Goal: Task Accomplishment & Management: Complete application form

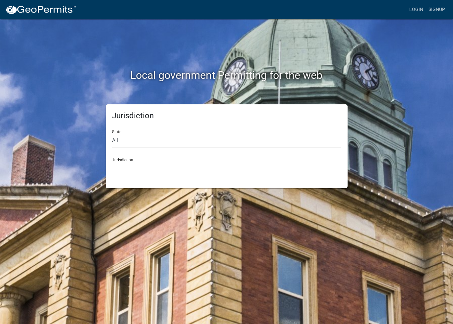
click at [136, 144] on select "All [US_STATE] [US_STATE] [US_STATE] [US_STATE] [US_STATE] [US_STATE] [US_STATE…" at bounding box center [226, 141] width 229 height 14
select select "[US_STATE]"
click at [112, 134] on select "All [US_STATE] [US_STATE] [US_STATE] [US_STATE] [US_STATE] [US_STATE] [US_STATE…" at bounding box center [226, 141] width 229 height 14
click at [144, 170] on select "City of [GEOGRAPHIC_DATA], [US_STATE] City of [GEOGRAPHIC_DATA], [US_STATE] Cit…" at bounding box center [226, 169] width 229 height 14
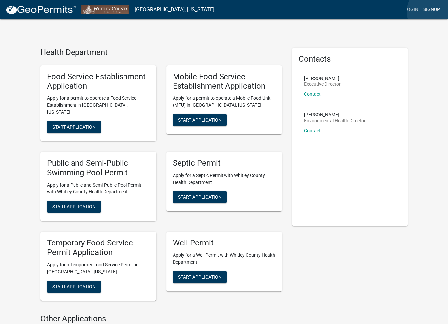
click at [434, 12] on link "Signup" at bounding box center [432, 9] width 22 height 13
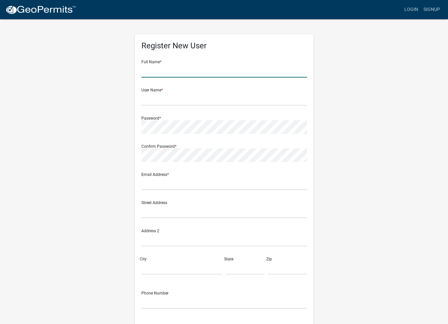
click at [166, 76] on input "text" at bounding box center [224, 71] width 166 height 14
type input "[PERSON_NAME]"
type input "[EMAIL_ADDRESS][DOMAIN_NAME]"
type input "[STREET_ADDRESS]"
type input "South [PERSON_NAME]"
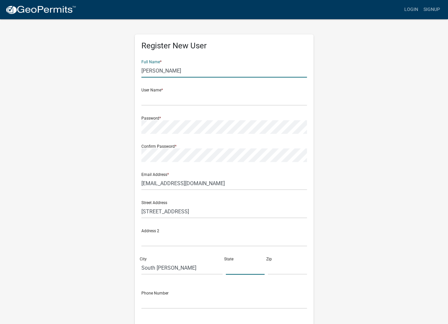
type input "IN"
type input "46787"
click at [149, 101] on input "text" at bounding box center [224, 99] width 166 height 14
type input "[EMAIL_ADDRESS][DOMAIN_NAME]"
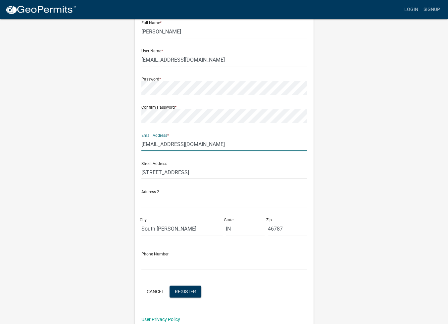
scroll to position [49, 0]
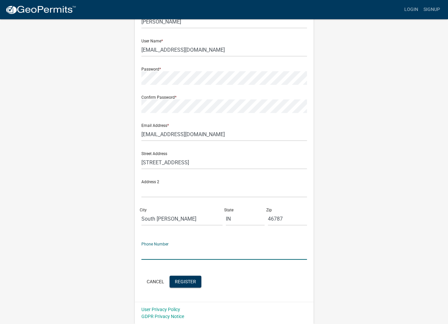
click at [165, 254] on input "text" at bounding box center [224, 253] width 166 height 14
type input "2604469607"
click at [190, 284] on span "Register" at bounding box center [185, 281] width 21 height 5
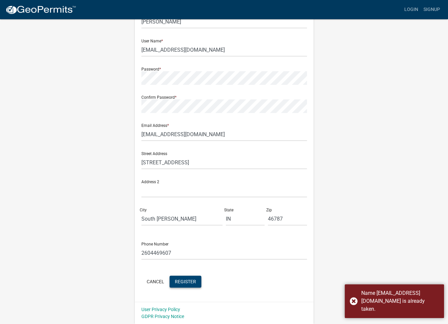
scroll to position [0, 0]
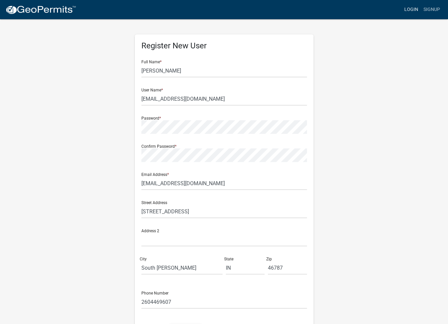
click at [417, 8] on link "Login" at bounding box center [411, 9] width 19 height 13
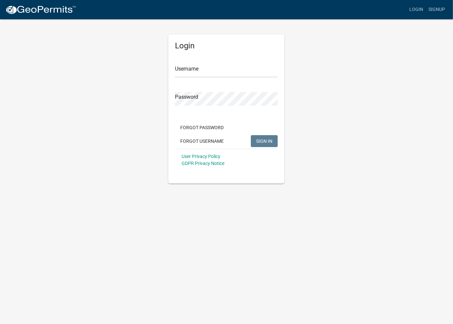
type input "[EMAIL_ADDRESS][DOMAIN_NAME]"
click at [263, 143] on span "SIGN IN" at bounding box center [264, 140] width 16 height 5
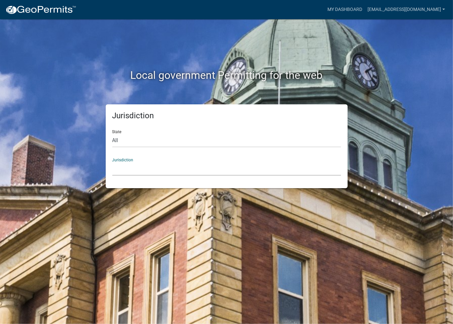
click at [141, 167] on select "[GEOGRAPHIC_DATA], [US_STATE] [GEOGRAPHIC_DATA], [US_STATE][PERSON_NAME][GEOGRA…" at bounding box center [226, 169] width 229 height 14
drag, startPoint x: 446, startPoint y: 178, endPoint x: 318, endPoint y: 165, distance: 128.5
click at [406, 182] on div "Local government Permitting for the web Jurisdiction State All [US_STATE] [US_S…" at bounding box center [226, 162] width 453 height 324
click at [131, 143] on select "All [US_STATE] [US_STATE] [US_STATE] [US_STATE] [US_STATE] [US_STATE] [US_STATE…" at bounding box center [226, 141] width 229 height 14
select select "[US_STATE]"
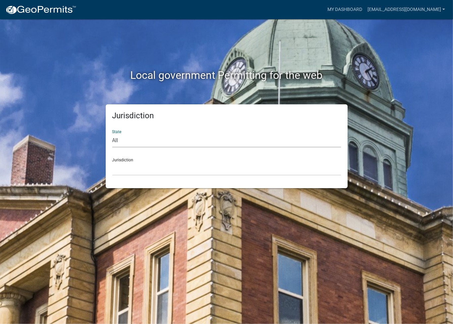
click at [112, 134] on select "All [US_STATE] [US_STATE] [US_STATE] [US_STATE] [US_STATE] [US_STATE] [US_STATE…" at bounding box center [226, 141] width 229 height 14
click at [162, 172] on select "City of [GEOGRAPHIC_DATA], [US_STATE] City of [GEOGRAPHIC_DATA], [US_STATE] Cit…" at bounding box center [226, 169] width 229 height 14
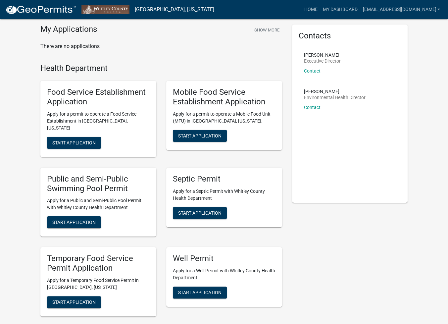
scroll to position [14, 0]
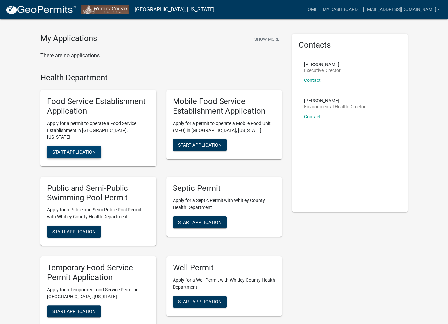
click at [75, 149] on span "Start Application" at bounding box center [73, 151] width 43 height 5
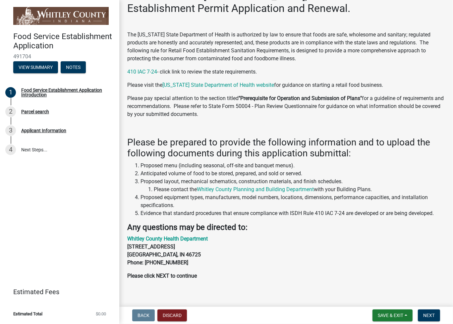
scroll to position [71, 0]
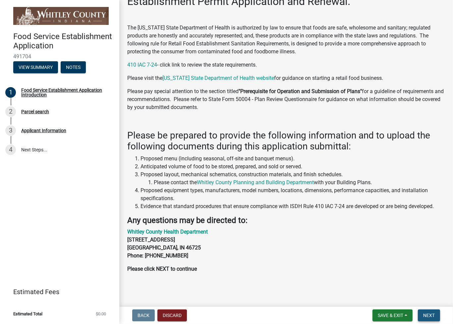
click at [432, 313] on span "Next" at bounding box center [429, 315] width 12 height 5
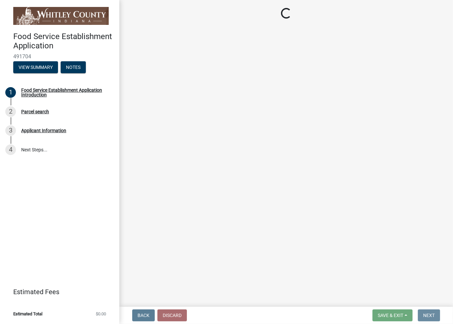
scroll to position [0, 0]
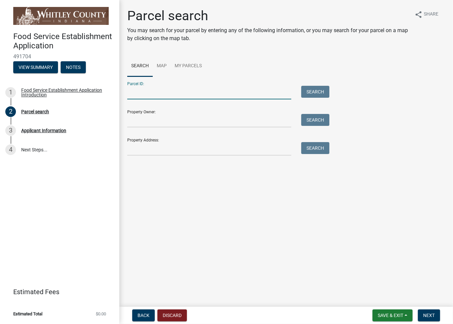
click at [169, 96] on input "Parcel ID:" at bounding box center [209, 93] width 164 height 14
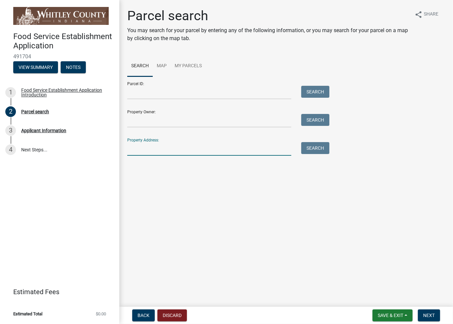
click at [142, 148] on input "Property Address:" at bounding box center [209, 149] width 164 height 14
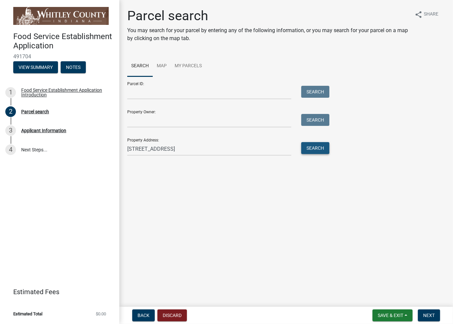
click at [312, 147] on button "Search" at bounding box center [315, 148] width 28 height 12
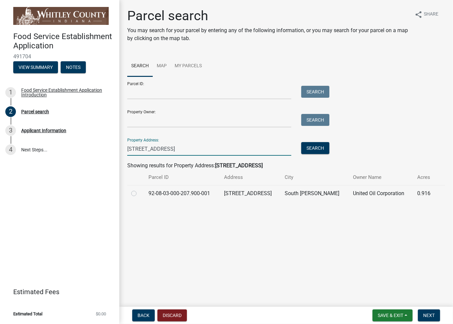
click at [140, 149] on input "[STREET_ADDRESS]" at bounding box center [209, 149] width 164 height 14
drag, startPoint x: 138, startPoint y: 150, endPoint x: 128, endPoint y: 151, distance: 10.4
click at [128, 151] on input "[STREET_ADDRESS]" at bounding box center [209, 149] width 164 height 14
type input "[STREET_ADDRESS]"
click at [304, 151] on button "Search" at bounding box center [315, 148] width 28 height 12
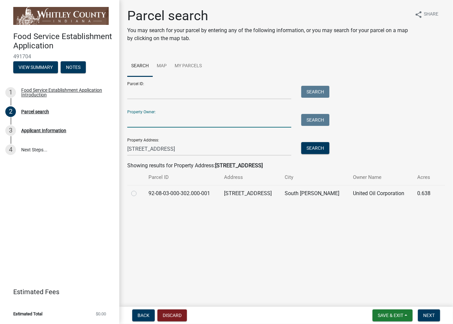
click at [141, 125] on input "Property Owner:" at bounding box center [209, 121] width 164 height 14
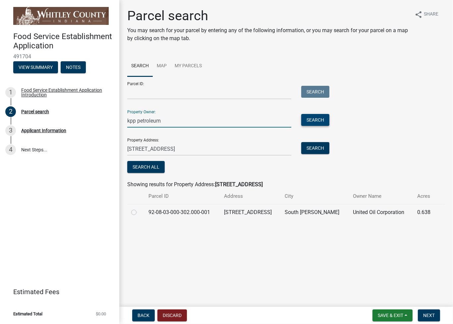
type input "kpp petroleum"
click at [313, 117] on button "Search" at bounding box center [315, 120] width 28 height 12
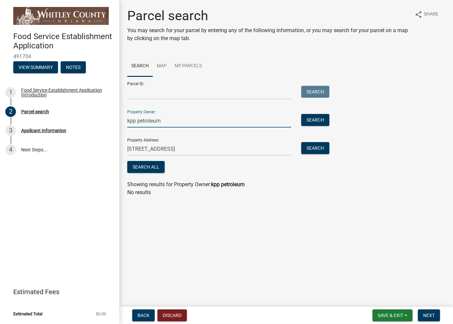
drag, startPoint x: 171, startPoint y: 124, endPoint x: 121, endPoint y: 127, distance: 50.5
click at [121, 127] on div "Parcel search You may search for your parcel by entering any of the following i…" at bounding box center [286, 105] width 334 height 194
click at [188, 63] on link "My Parcels" at bounding box center [188, 66] width 35 height 21
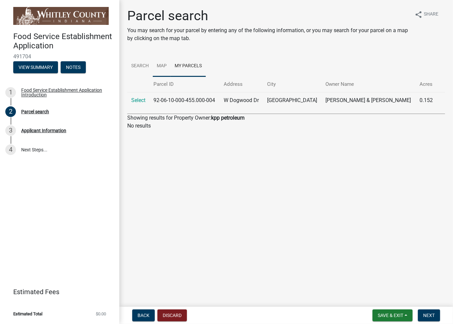
click at [159, 62] on link "Map" at bounding box center [162, 66] width 18 height 21
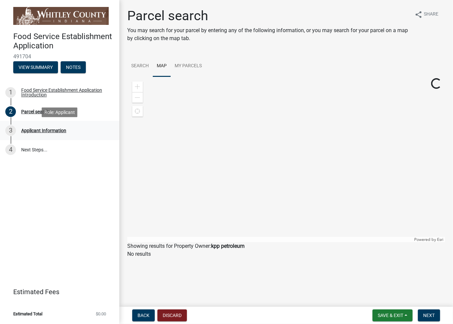
click at [31, 126] on div "3 Applicant Information" at bounding box center [56, 130] width 103 height 11
click at [60, 129] on div "Applicant Information" at bounding box center [43, 130] width 45 height 5
click at [143, 63] on link "Search" at bounding box center [140, 66] width 26 height 21
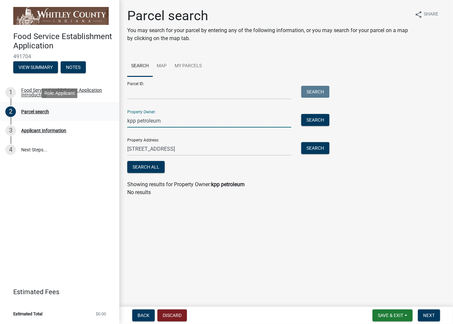
drag, startPoint x: 170, startPoint y: 120, endPoint x: 98, endPoint y: 119, distance: 71.2
click at [98, 119] on div "Food Service Establishment Application 491704 View Summary Notes 1 Food Service…" at bounding box center [226, 162] width 453 height 324
type input "[PERSON_NAME]"
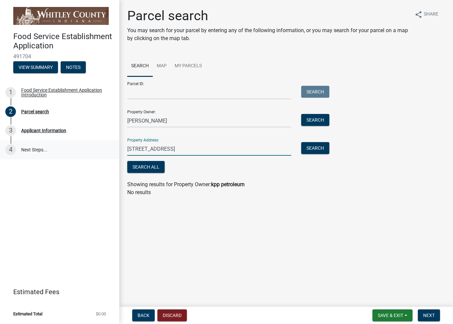
drag, startPoint x: 200, startPoint y: 146, endPoint x: 94, endPoint y: 158, distance: 107.3
click at [94, 158] on div "Food Service Establishment Application 491704 View Summary Notes 1 Food Service…" at bounding box center [226, 162] width 453 height 324
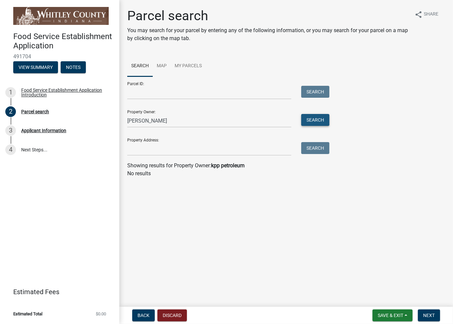
click at [315, 116] on button "Search" at bounding box center [315, 120] width 28 height 12
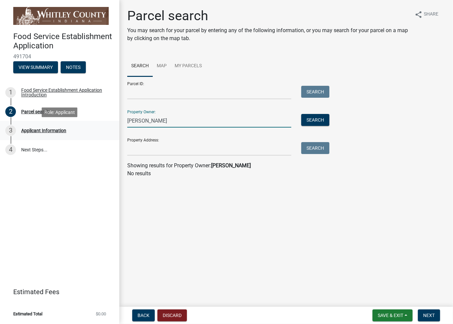
drag, startPoint x: 168, startPoint y: 125, endPoint x: 94, endPoint y: 130, distance: 74.4
click at [94, 130] on div "Food Service Establishment Application 491704 View Summary Notes 1 Food Service…" at bounding box center [226, 162] width 453 height 324
type input "kpp"
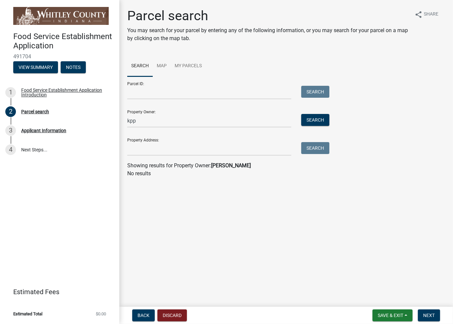
click at [309, 113] on div "Property Owner: kpp Search" at bounding box center [226, 116] width 199 height 23
click at [315, 119] on button "Search" at bounding box center [315, 120] width 28 height 12
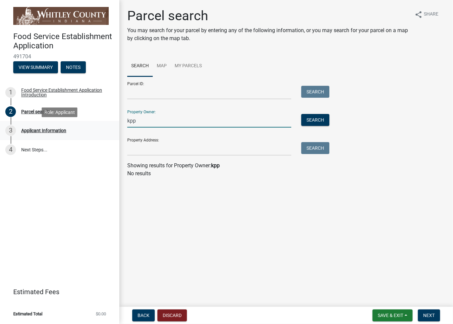
drag, startPoint x: 154, startPoint y: 120, endPoint x: 79, endPoint y: 129, distance: 75.3
click at [79, 129] on div "Food Service Establishment Application 491704 View Summary Notes 1 Food Service…" at bounding box center [226, 162] width 453 height 324
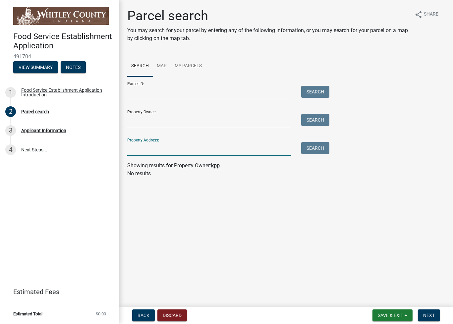
click at [133, 145] on input "Property Address:" at bounding box center [209, 149] width 164 height 14
type input "[STREET_ADDRESS]"
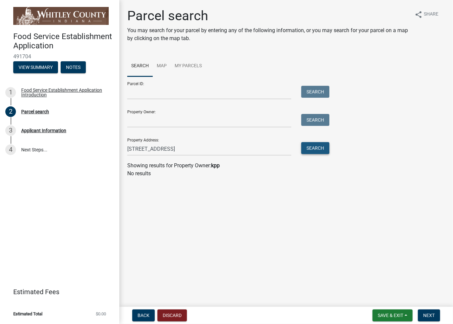
click at [318, 149] on button "Search" at bounding box center [315, 148] width 28 height 12
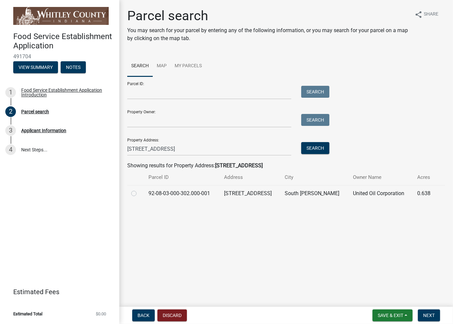
click at [139, 189] on label at bounding box center [139, 189] width 0 height 0
click at [139, 191] on input "radio" at bounding box center [141, 191] width 4 height 4
radio input "true"
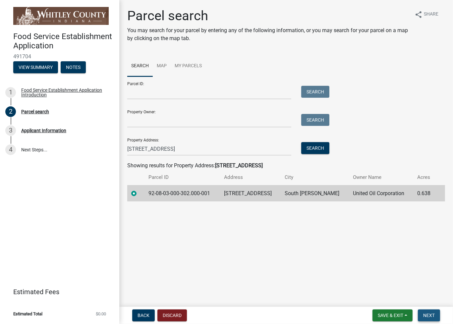
click at [436, 315] on button "Next" at bounding box center [429, 315] width 22 height 12
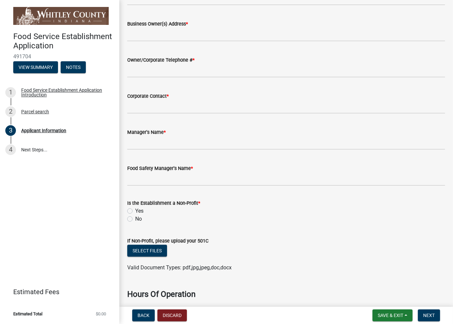
scroll to position [464, 0]
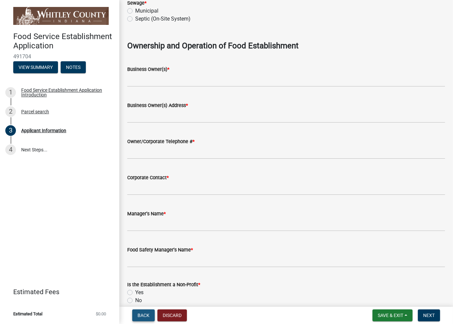
click at [139, 315] on span "Back" at bounding box center [143, 315] width 12 height 5
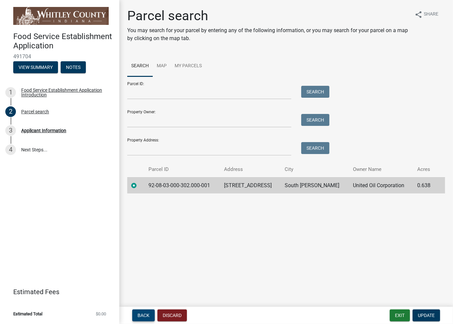
drag, startPoint x: 143, startPoint y: 318, endPoint x: 150, endPoint y: 318, distance: 6.7
click at [150, 318] on button "Back" at bounding box center [143, 315] width 23 height 12
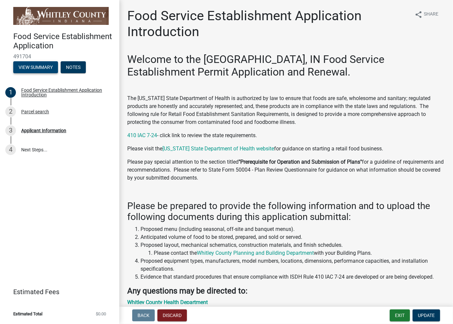
click at [27, 68] on button "View Summary" at bounding box center [35, 67] width 45 height 12
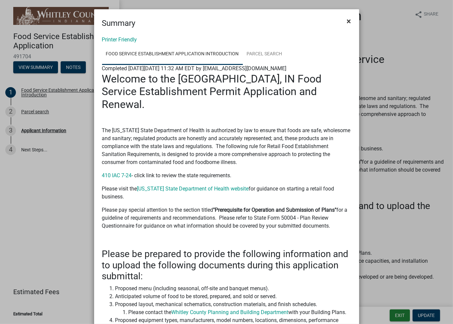
click at [347, 22] on span "×" at bounding box center [349, 21] width 4 height 9
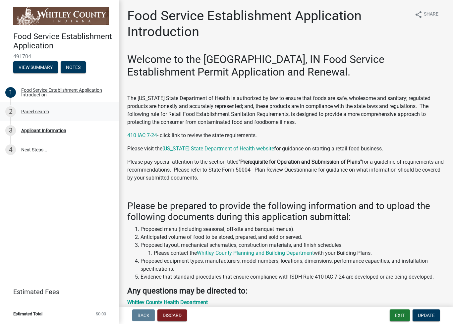
click at [36, 114] on div "Parcel search" at bounding box center [35, 111] width 28 height 5
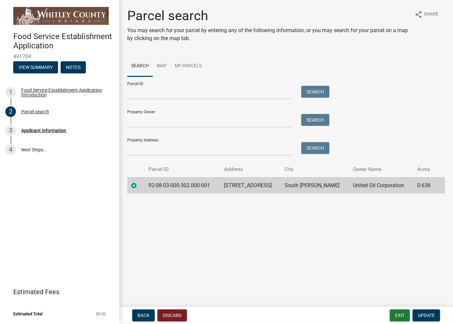
click at [139, 181] on label at bounding box center [139, 181] width 0 height 0
click at [139, 184] on input "radio" at bounding box center [141, 183] width 4 height 4
click at [180, 88] on input "Parcel ID:" at bounding box center [209, 93] width 164 height 14
click at [153, 126] on input "Property Owner:" at bounding box center [209, 121] width 164 height 14
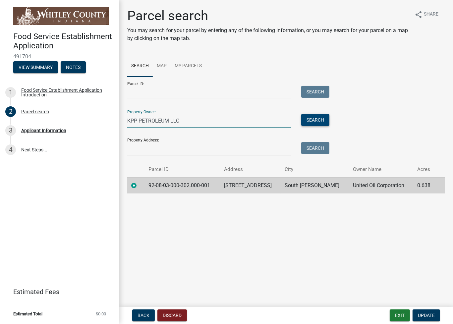
type input "KPP PETROLEUM LLC"
click at [321, 118] on button "Search" at bounding box center [315, 120] width 28 height 12
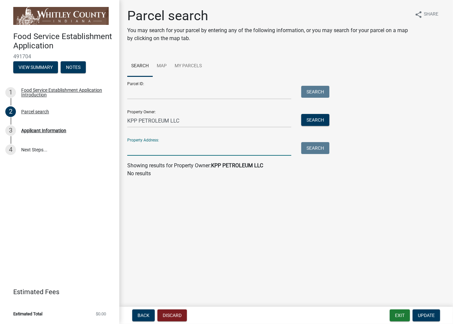
click at [170, 149] on input "Property Address:" at bounding box center [209, 149] width 164 height 14
type input "[STREET_ADDRESS]"
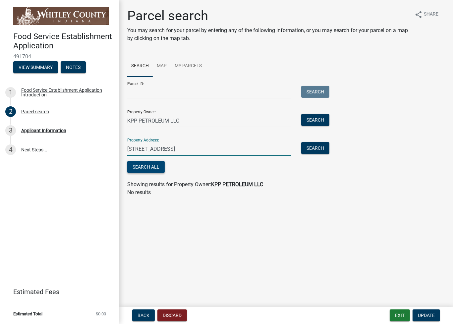
click at [150, 164] on button "Search All" at bounding box center [145, 167] width 37 height 12
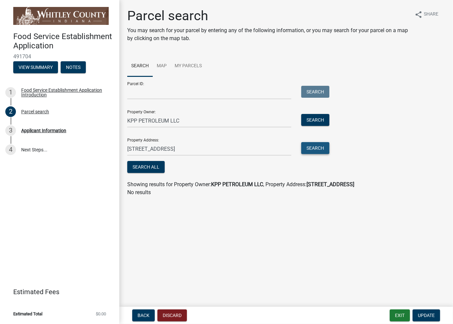
click at [309, 150] on button "Search" at bounding box center [315, 148] width 28 height 12
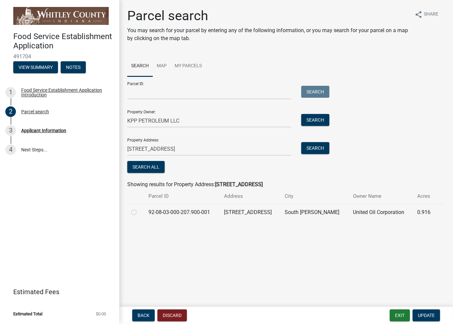
click at [130, 216] on td at bounding box center [135, 212] width 17 height 16
click at [139, 208] on label at bounding box center [139, 208] width 0 height 0
click at [139, 212] on input "radio" at bounding box center [141, 210] width 4 height 4
radio input "true"
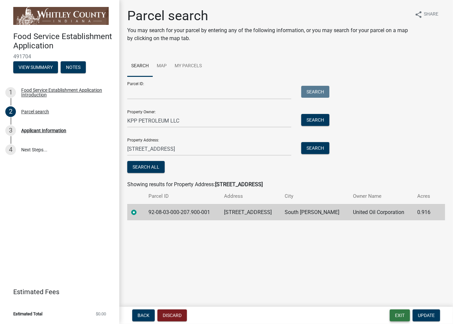
drag, startPoint x: 406, startPoint y: 318, endPoint x: 394, endPoint y: 316, distance: 12.1
click at [402, 319] on button "Exit" at bounding box center [399, 315] width 20 height 12
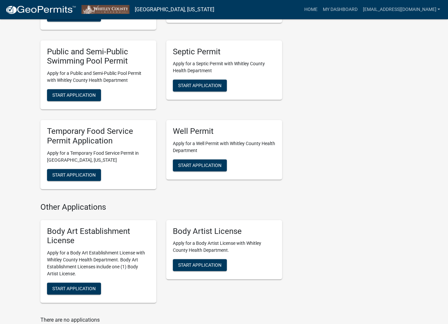
scroll to position [62, 0]
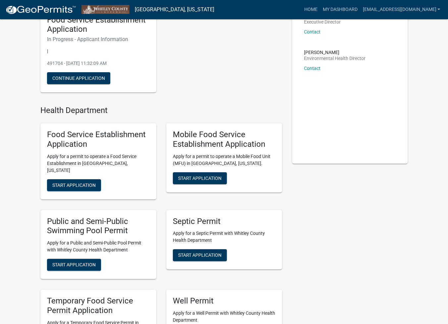
click at [65, 171] on div "Food Service Establishment Application Apply for a permit to operate a Food Ser…" at bounding box center [98, 161] width 116 height 76
click at [68, 182] on button "Start Application" at bounding box center [74, 185] width 54 height 12
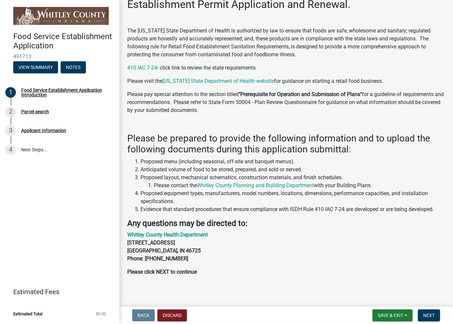
scroll to position [71, 0]
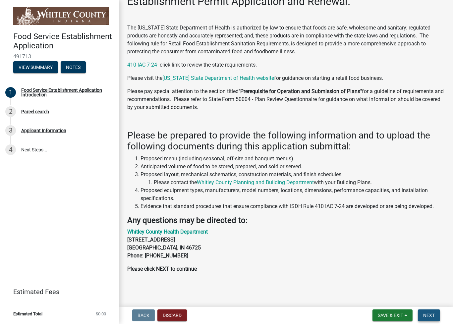
click at [429, 313] on span "Next" at bounding box center [429, 315] width 12 height 5
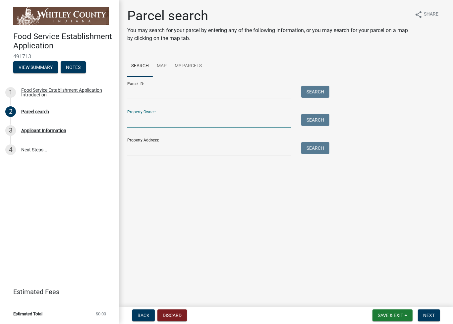
click at [140, 125] on input "Property Owner:" at bounding box center [209, 121] width 164 height 14
type input "KPP PETROLEUM LLC"
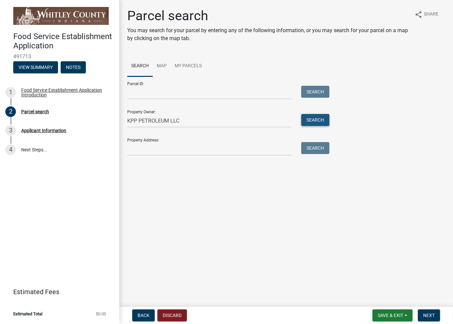
click at [310, 122] on button "Search" at bounding box center [315, 120] width 28 height 12
click at [433, 316] on span "Next" at bounding box center [429, 315] width 12 height 5
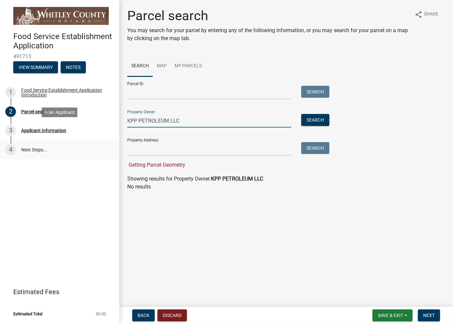
drag, startPoint x: 203, startPoint y: 118, endPoint x: 61, endPoint y: 141, distance: 143.6
click at [62, 139] on div "Food Service Establishment Application 491713 View Summary Notes 1 Food Service…" at bounding box center [226, 162] width 453 height 324
drag, startPoint x: 247, startPoint y: 320, endPoint x: 305, endPoint y: 213, distance: 121.5
click at [260, 280] on wm-app "Food Service Establishment Application 491713 View Summary Notes 1 Food Service…" at bounding box center [226, 162] width 453 height 324
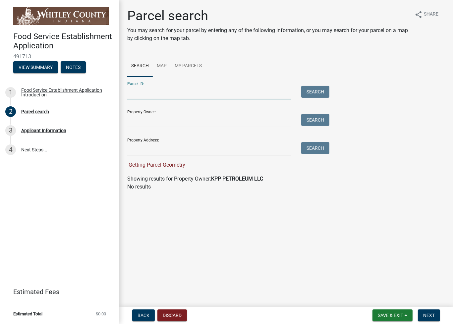
click at [162, 93] on input "Parcel ID:" at bounding box center [209, 93] width 164 height 14
click at [161, 57] on link "Map" at bounding box center [162, 66] width 18 height 21
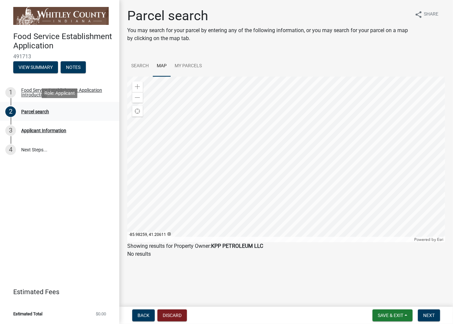
click at [37, 110] on div "Parcel search" at bounding box center [35, 111] width 28 height 5
click at [147, 314] on span "Back" at bounding box center [143, 315] width 12 height 5
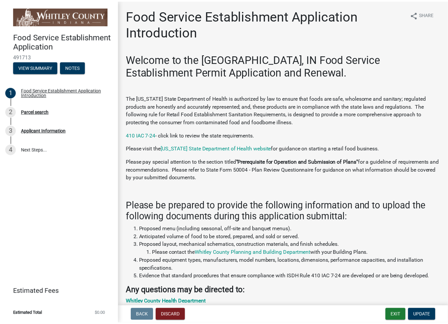
scroll to position [71, 0]
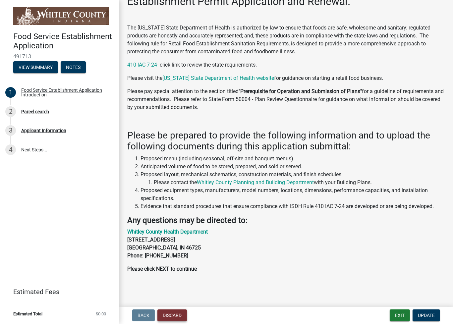
click at [167, 315] on button "Discard" at bounding box center [171, 315] width 29 height 12
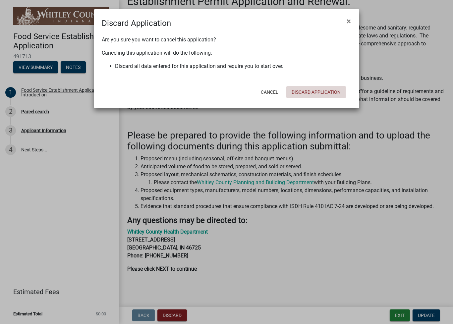
click at [301, 89] on button "Discard Application" at bounding box center [316, 92] width 60 height 12
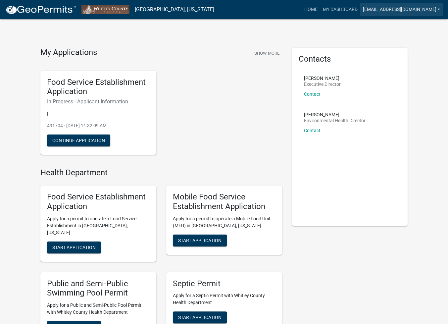
click at [407, 13] on link "[EMAIL_ADDRESS][DOMAIN_NAME]" at bounding box center [401, 9] width 83 height 13
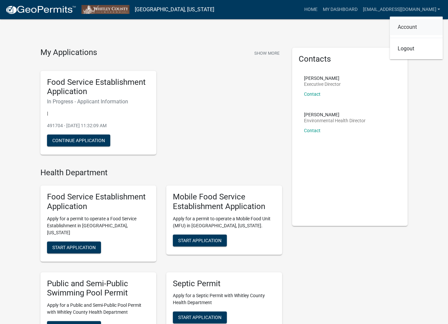
click at [417, 27] on link "Account" at bounding box center [416, 27] width 53 height 16
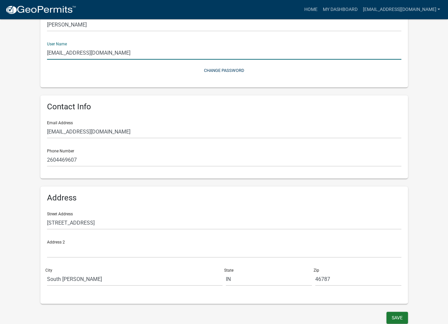
scroll to position [62, 0]
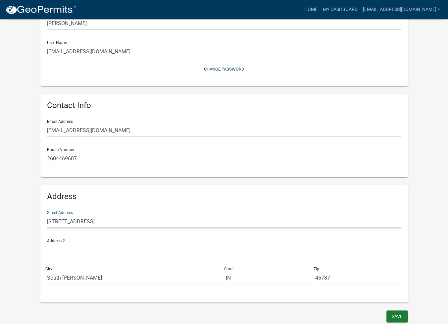
drag, startPoint x: 57, startPoint y: 223, endPoint x: 48, endPoint y: 224, distance: 8.3
click at [48, 224] on input "[STREET_ADDRESS]" at bounding box center [224, 222] width 354 height 14
type input "[STREET_ADDRESS]"
click at [396, 316] on button "Save" at bounding box center [398, 316] width 22 height 12
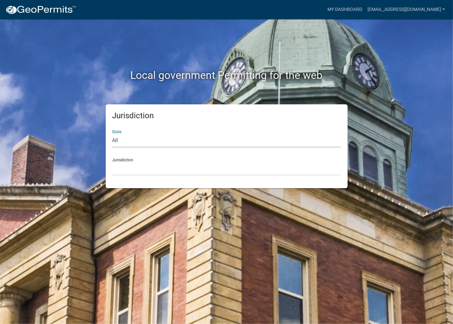
click at [130, 144] on select "All [US_STATE] [US_STATE] [US_STATE] [US_STATE] [US_STATE] [US_STATE] [US_STATE…" at bounding box center [226, 141] width 229 height 14
select select "[US_STATE]"
click at [112, 134] on select "All [US_STATE] [US_STATE] [US_STATE] [US_STATE] [US_STATE] [US_STATE] [US_STATE…" at bounding box center [226, 141] width 229 height 14
click at [134, 165] on select "City of [GEOGRAPHIC_DATA], [US_STATE] City of [GEOGRAPHIC_DATA], [US_STATE] Cit…" at bounding box center [226, 169] width 229 height 14
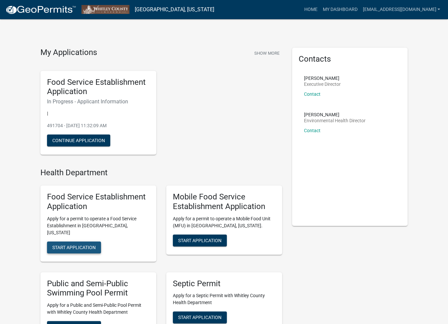
click at [85, 241] on button "Start Application" at bounding box center [74, 247] width 54 height 12
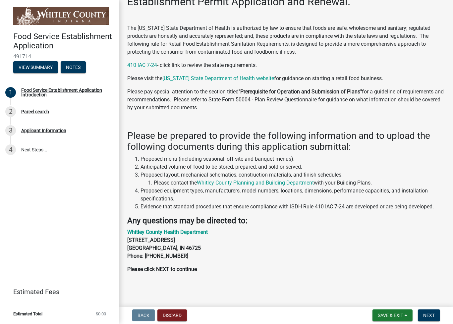
scroll to position [71, 0]
click at [435, 316] on button "Next" at bounding box center [429, 315] width 22 height 12
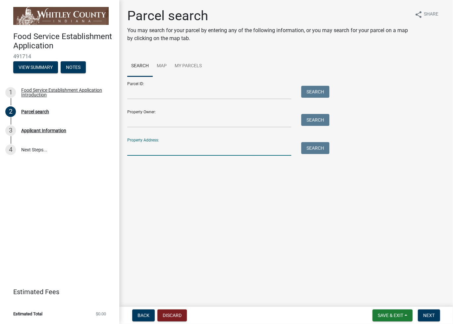
click at [148, 153] on input "Property Address:" at bounding box center [209, 149] width 164 height 14
type input "[STREET_ADDRESS]"
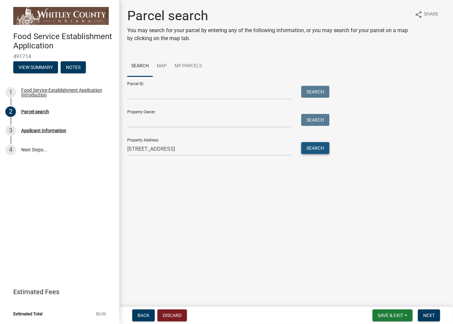
drag, startPoint x: 315, startPoint y: 148, endPoint x: 306, endPoint y: 150, distance: 9.5
click at [310, 149] on button "Search" at bounding box center [315, 148] width 28 height 12
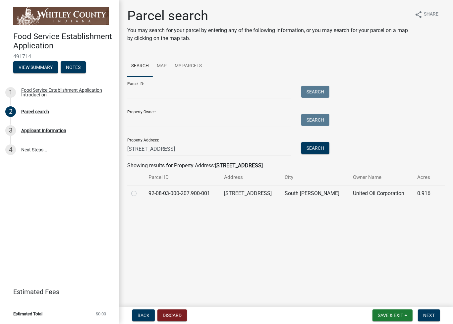
click at [139, 189] on label at bounding box center [139, 189] width 0 height 0
click at [139, 192] on input "radio" at bounding box center [141, 191] width 4 height 4
radio input "true"
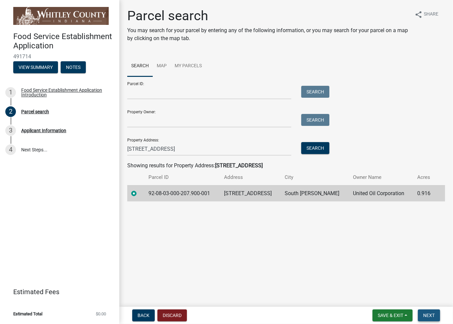
click at [436, 318] on button "Next" at bounding box center [429, 315] width 22 height 12
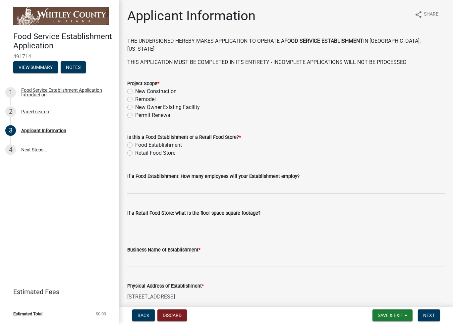
click at [160, 117] on label "Permit Renewal" at bounding box center [153, 115] width 36 height 8
click at [139, 116] on input "Permit Renewal" at bounding box center [137, 113] width 4 height 4
radio input "true"
click at [164, 154] on label "Retail Food Store" at bounding box center [155, 153] width 40 height 8
click at [139, 153] on input "Retail Food Store" at bounding box center [137, 151] width 4 height 4
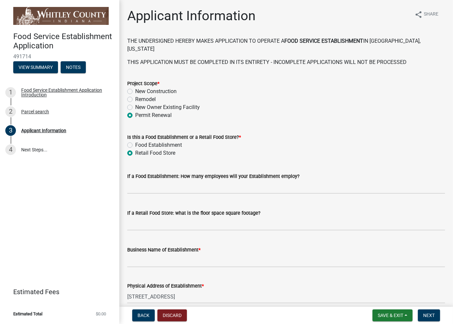
radio input "true"
click at [144, 187] on input "text" at bounding box center [286, 187] width 318 height 14
type input "5"
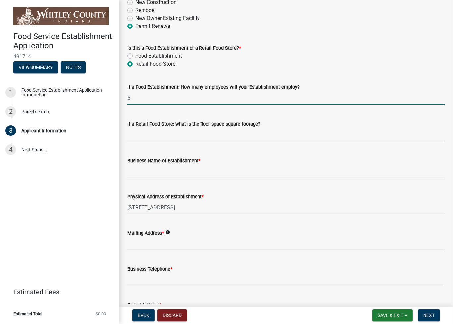
scroll to position [99, 0]
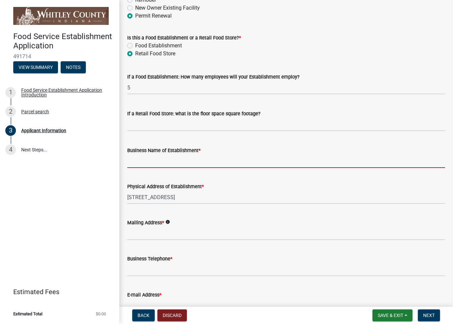
click at [154, 164] on input "Business Name of Establishment *" at bounding box center [286, 161] width 318 height 14
type input "KPP Petroleum LLC"
type input "[EMAIL_ADDRESS][DOMAIN_NAME]"
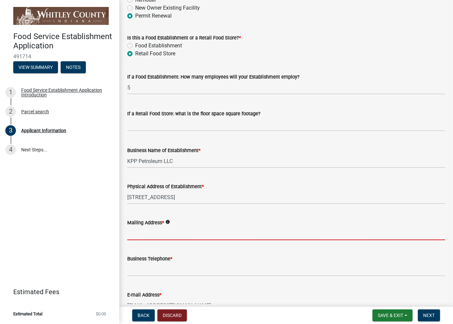
click at [138, 234] on input "Mailing Address *" at bounding box center [286, 234] width 318 height 14
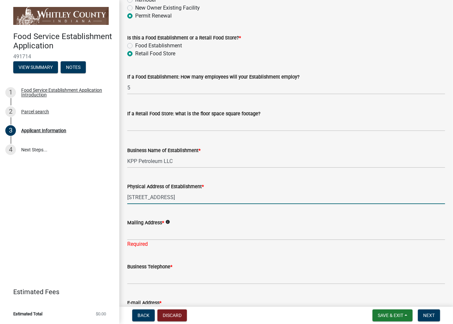
drag, startPoint x: 178, startPoint y: 197, endPoint x: 124, endPoint y: 199, distance: 54.0
click at [124, 199] on div "Physical Address of Establishment * [STREET_ADDRESS]" at bounding box center [286, 188] width 328 height 31
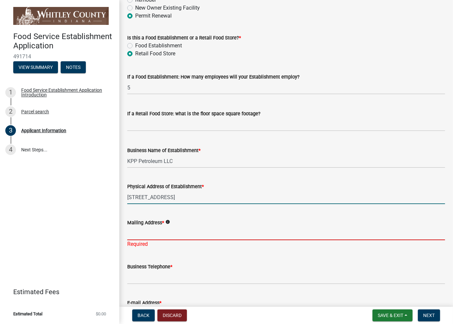
click at [134, 235] on input "Mailing Address *" at bounding box center [286, 234] width 318 height 14
paste input "[STREET_ADDRESS]"
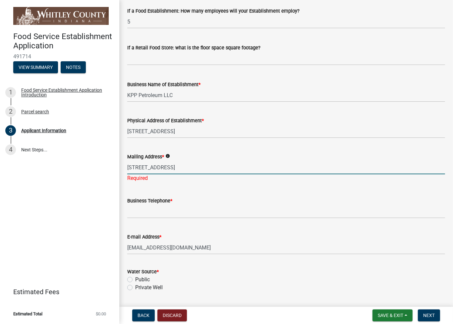
scroll to position [166, 0]
type input "[STREET_ADDRESS]"
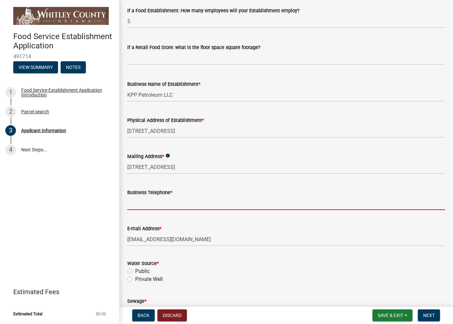
type input "2602721105"
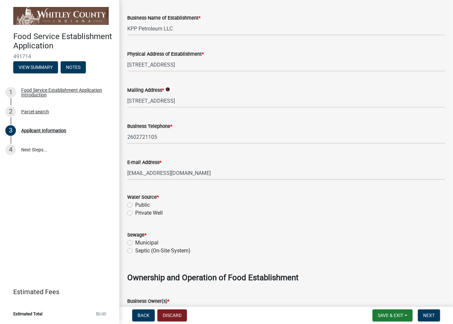
click at [139, 203] on label "Public" at bounding box center [142, 205] width 15 height 8
click at [139, 203] on input "Public" at bounding box center [137, 203] width 4 height 4
radio input "true"
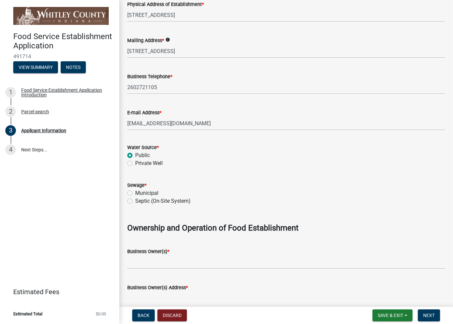
scroll to position [298, 0]
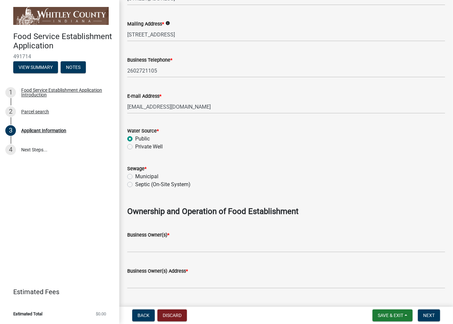
click at [149, 178] on label "Municipal" at bounding box center [146, 177] width 23 height 8
click at [139, 177] on input "Municipal" at bounding box center [137, 175] width 4 height 4
radio input "true"
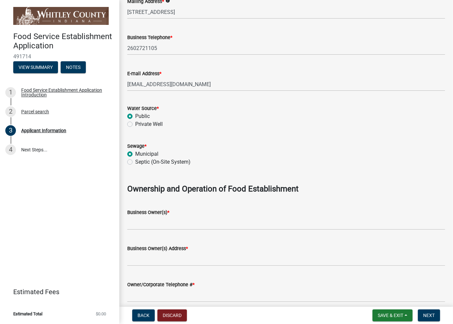
scroll to position [331, 0]
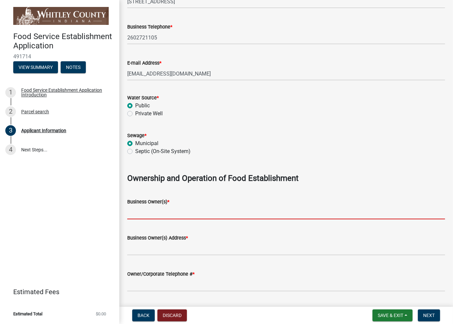
click at [164, 215] on input "Business Owner(s) *" at bounding box center [286, 213] width 318 height 14
type input "KPP Petroleum LLC"
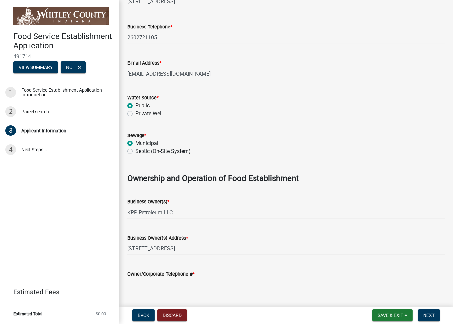
drag, startPoint x: 176, startPoint y: 247, endPoint x: 111, endPoint y: 247, distance: 64.3
click at [111, 247] on div "Food Service Establishment Application 491714 View Summary Notes 1 Food Service…" at bounding box center [226, 162] width 453 height 324
paste input "67"
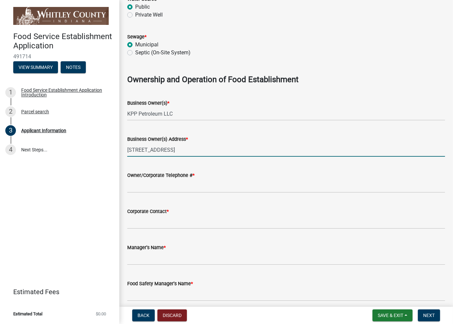
scroll to position [431, 0]
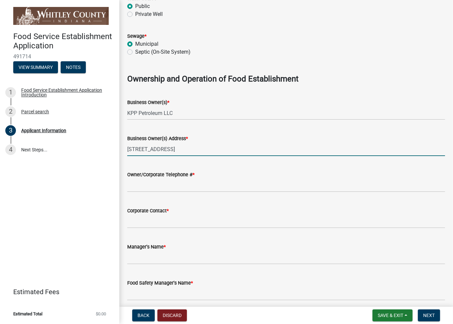
type input "[STREET_ADDRESS]"
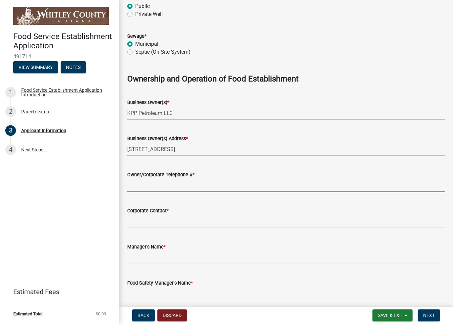
click at [137, 184] on input "Owner/Corporate Telephone # *" at bounding box center [286, 186] width 318 height 14
type input "2604469607"
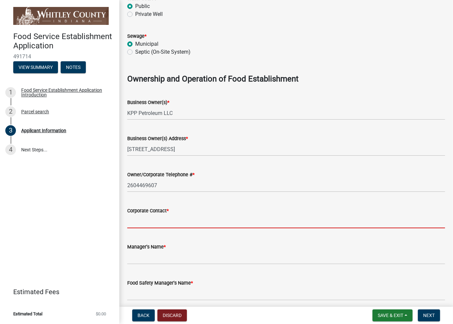
click at [146, 224] on input "Corporate Contact *" at bounding box center [286, 222] width 318 height 14
type input "[PERSON_NAME]"
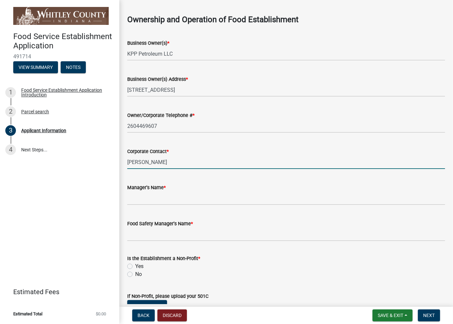
scroll to position [497, 0]
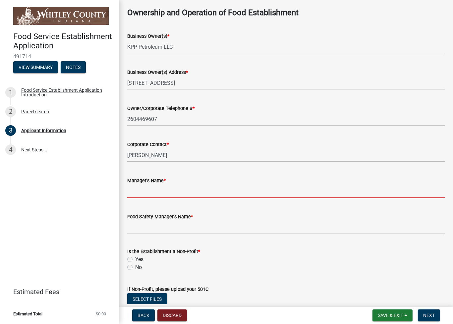
click at [133, 184] on input "Manager's Name *" at bounding box center [286, 191] width 318 height 14
type input "[PERSON_NAME]"
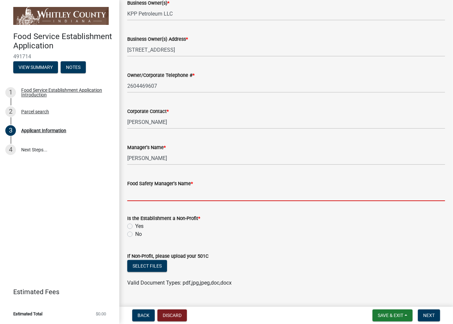
click at [151, 194] on input "Food Safety Manager's Name *" at bounding box center [286, 194] width 318 height 14
type input "[PERSON_NAME]"
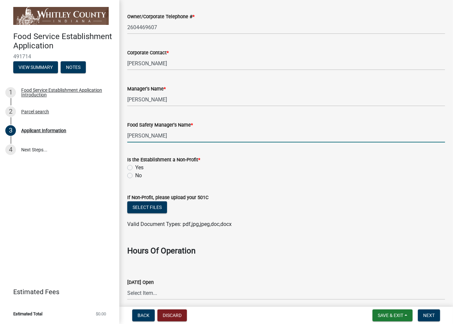
scroll to position [596, 0]
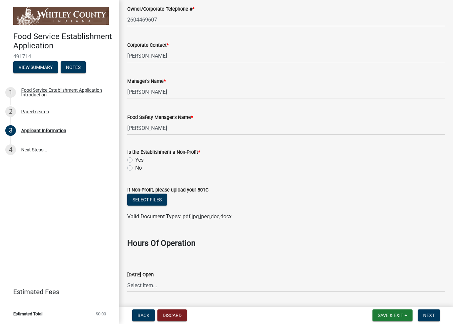
click at [132, 164] on div "No" at bounding box center [286, 168] width 318 height 8
click at [135, 168] on label "No" at bounding box center [138, 168] width 7 height 8
click at [135, 168] on input "No" at bounding box center [137, 166] width 4 height 4
radio input "true"
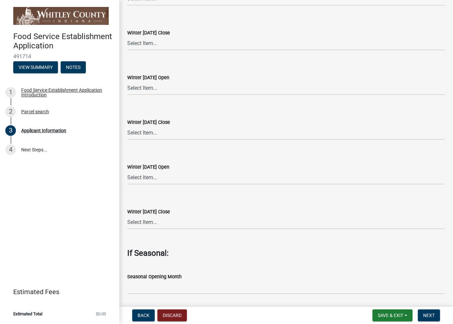
scroll to position [1952, 0]
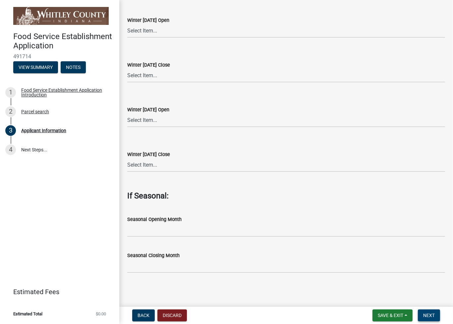
click at [428, 314] on span "Next" at bounding box center [429, 315] width 12 height 5
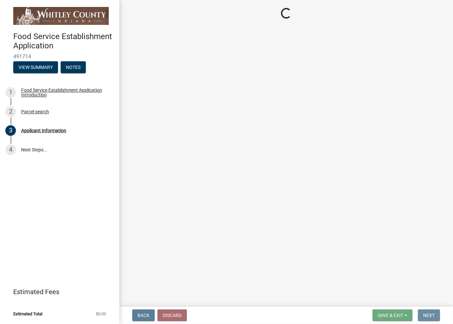
scroll to position [0, 0]
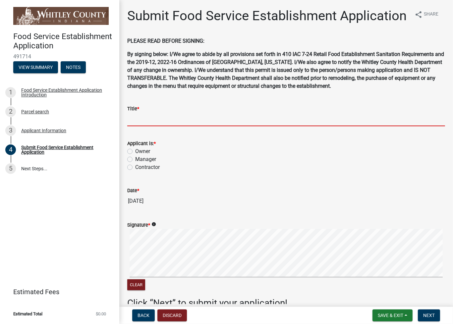
click at [148, 126] on input "Title *" at bounding box center [286, 120] width 318 height 14
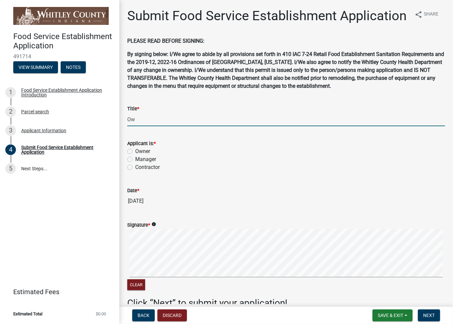
type input "O"
type input "M"
type input "President"
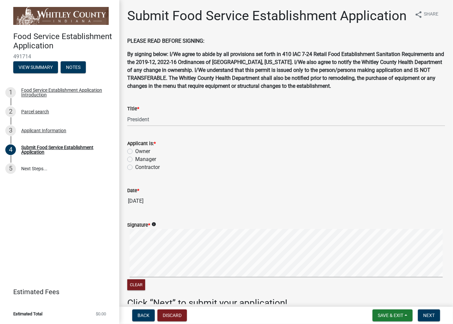
click at [135, 155] on label "Owner" at bounding box center [142, 151] width 15 height 8
click at [135, 152] on input "Owner" at bounding box center [137, 149] width 4 height 4
radio input "true"
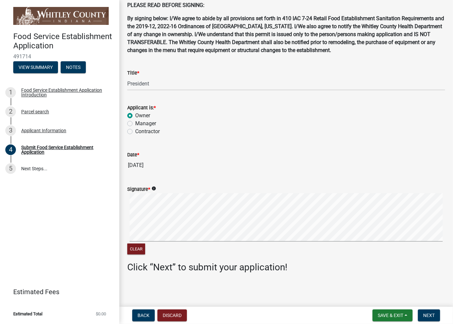
scroll to position [52, 0]
click at [428, 310] on button "Next" at bounding box center [429, 315] width 22 height 12
click at [135, 116] on label "Owner" at bounding box center [142, 116] width 15 height 8
click at [135, 116] on input "Owner" at bounding box center [137, 114] width 4 height 4
radio input "true"
